Goal: Check status: Check status

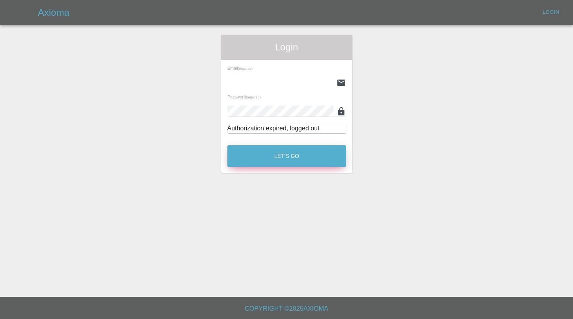
type input "[EMAIL_ADDRESS][DOMAIN_NAME]"
click at [271, 162] on button "Let's Go" at bounding box center [286, 156] width 119 height 22
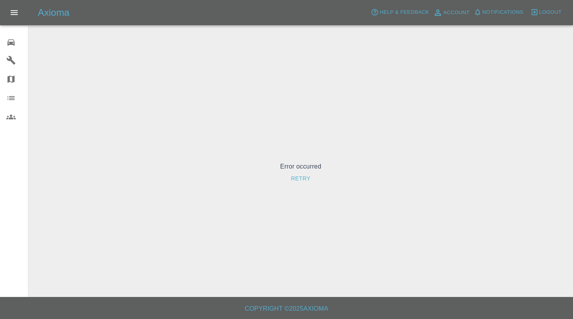
click at [16, 39] on div "0" at bounding box center [17, 41] width 22 height 11
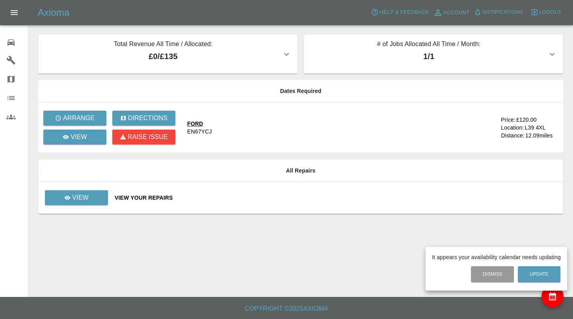
click at [82, 136] on div at bounding box center [286, 159] width 573 height 319
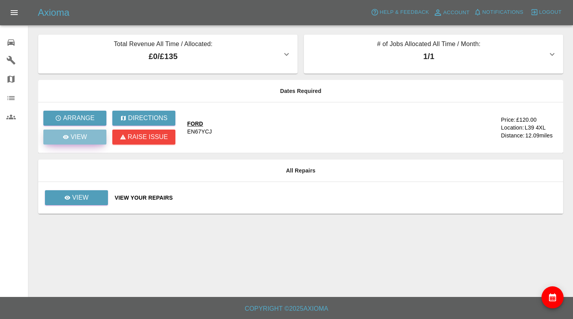
click at [84, 140] on p "View" at bounding box center [79, 136] width 17 height 9
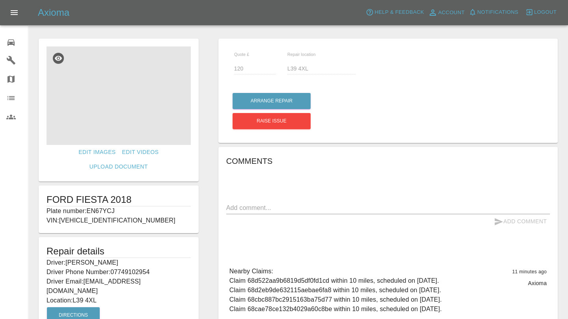
click at [134, 100] on img at bounding box center [118, 95] width 144 height 98
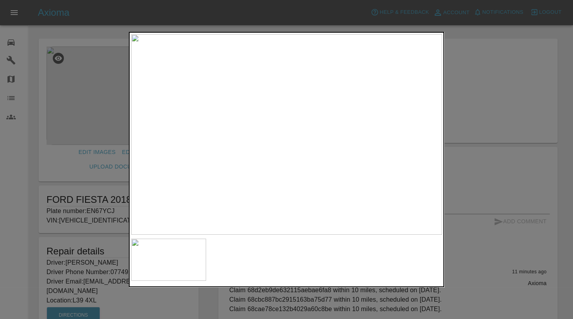
click at [490, 83] on div at bounding box center [286, 159] width 573 height 319
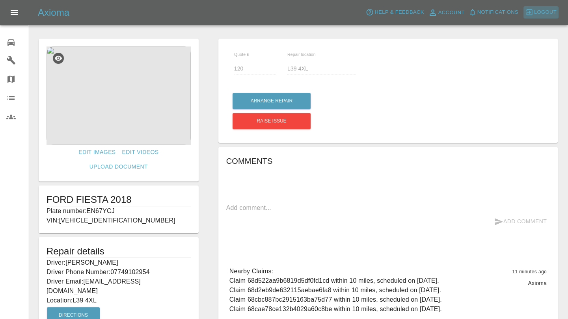
click at [555, 9] on span "Logout" at bounding box center [545, 12] width 22 height 9
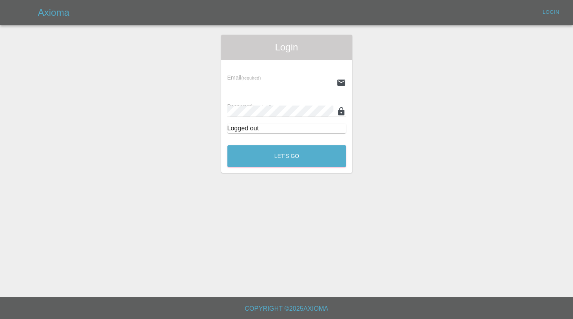
type input "[EMAIL_ADDRESS][DOMAIN_NAME]"
